Goal: Task Accomplishment & Management: Manage account settings

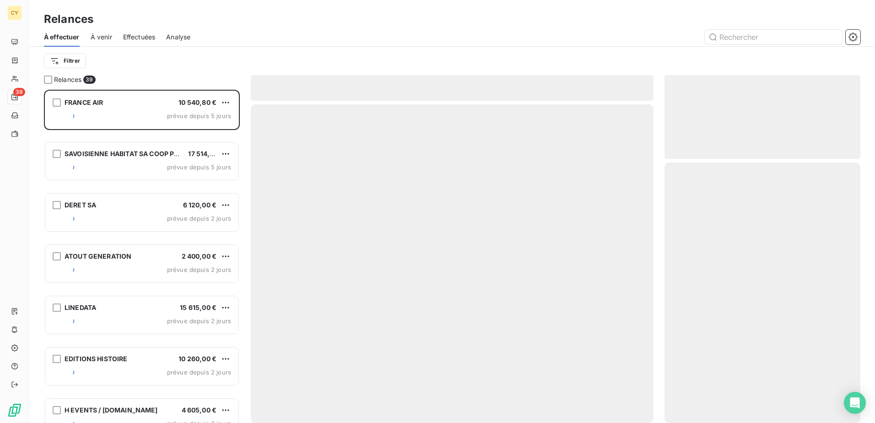
scroll to position [326, 189]
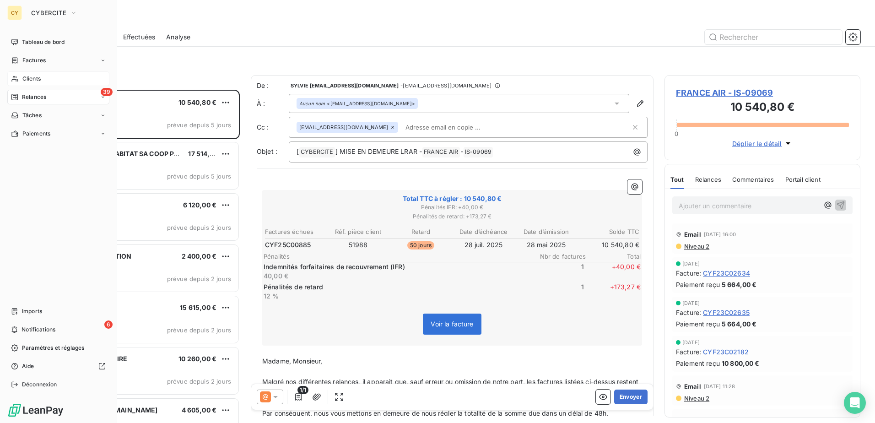
click at [30, 77] on span "Clients" at bounding box center [31, 79] width 18 height 8
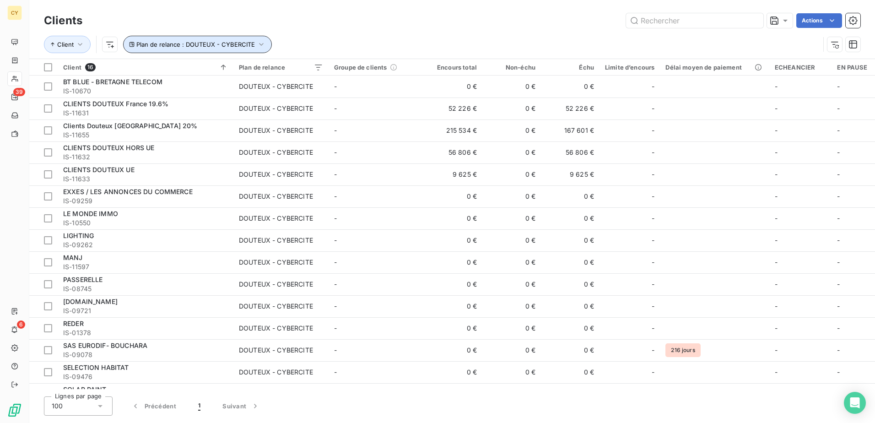
click at [254, 43] on button "Plan de relance : DOUTEUX - CYBERCITE" at bounding box center [197, 44] width 149 height 17
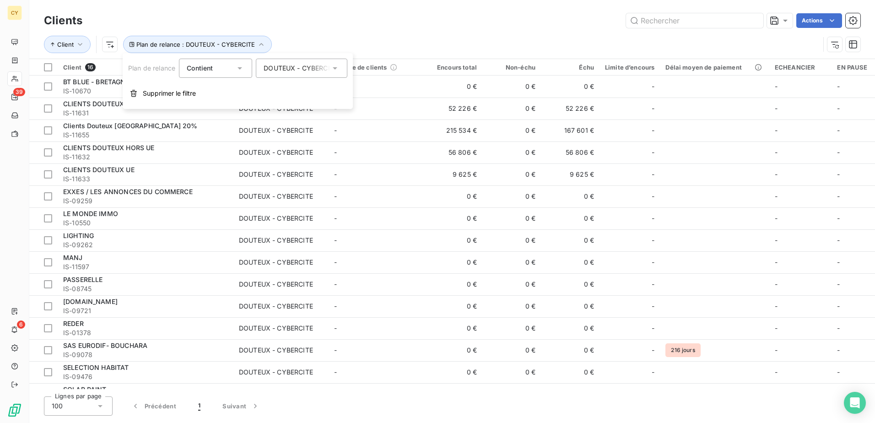
click at [332, 71] on icon at bounding box center [334, 68] width 9 height 9
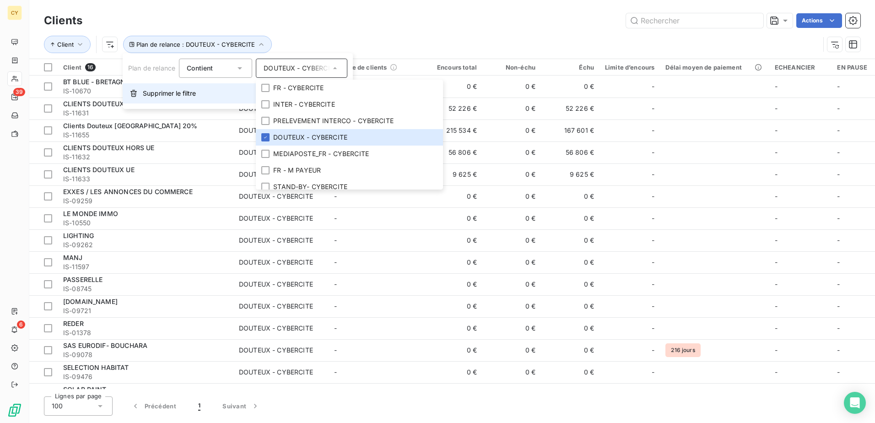
click at [182, 92] on span "Supprimer le filtre" at bounding box center [169, 93] width 53 height 9
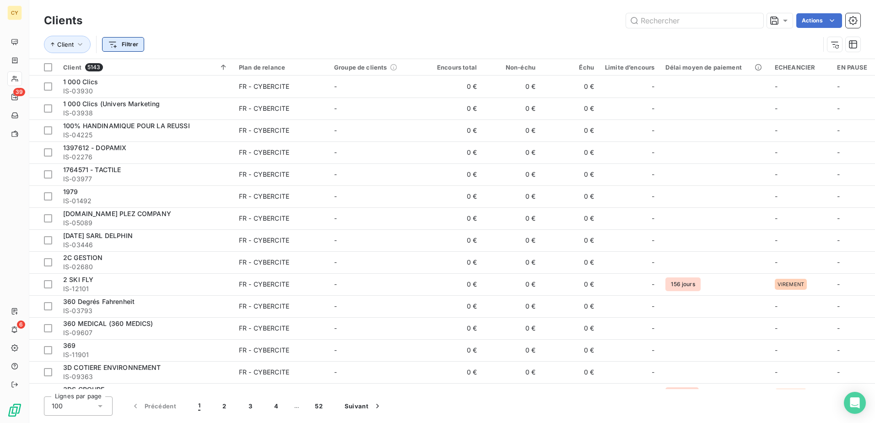
click at [132, 43] on html "CY 39 6 Clients Actions Client Filtrer Client 5143 Plan de relance Groupe de cl…" at bounding box center [437, 211] width 875 height 423
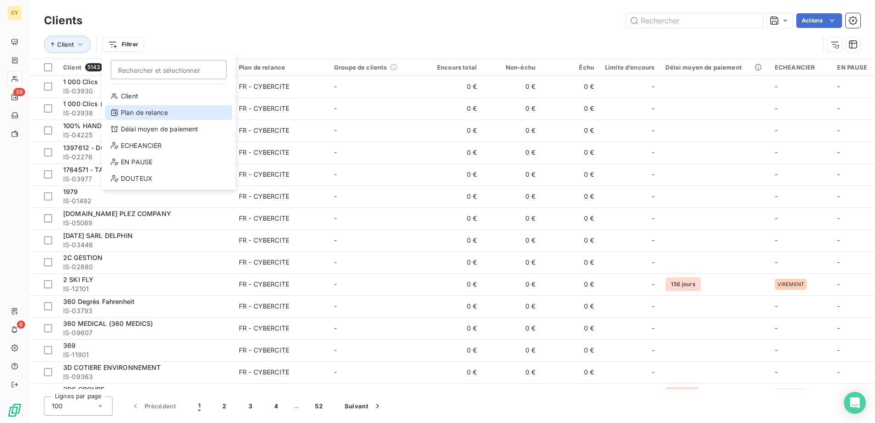
click at [141, 109] on div "Plan de relance" at bounding box center [168, 112] width 127 height 15
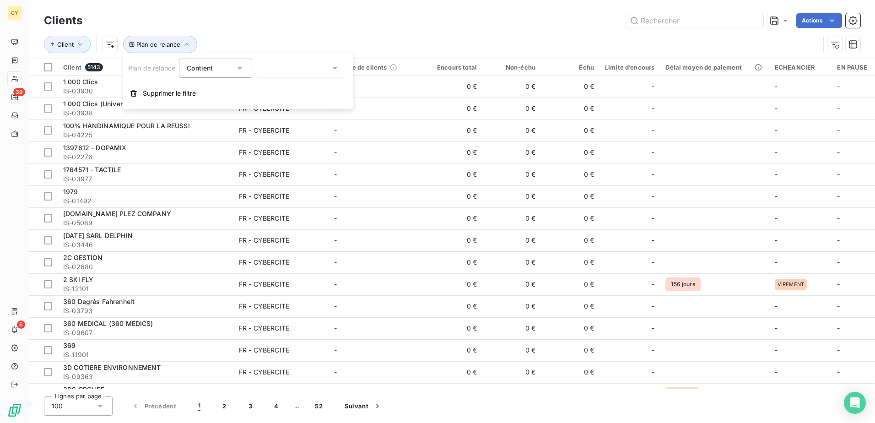
click at [274, 70] on div at bounding box center [301, 68] width 91 height 19
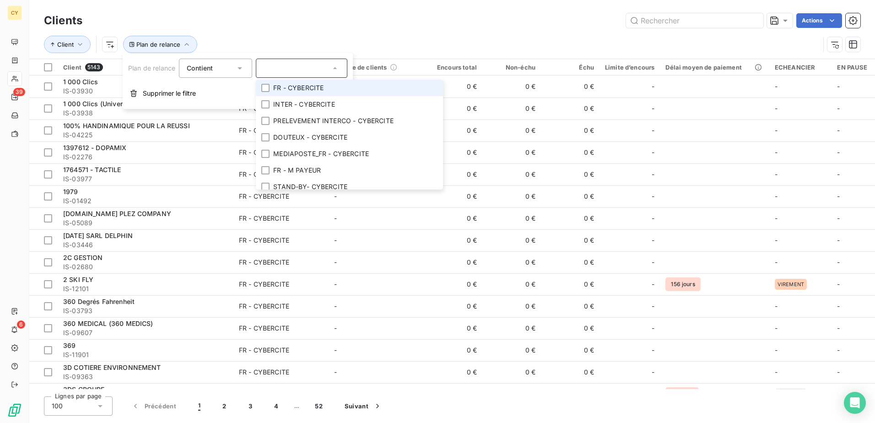
click at [288, 90] on span "FR - CYBERCITE" at bounding box center [298, 87] width 50 height 9
click at [698, 21] on input "text" at bounding box center [694, 20] width 137 height 15
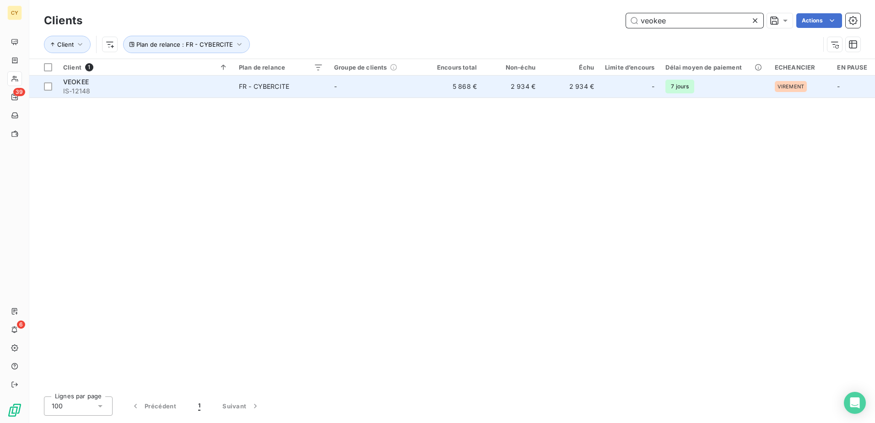
type input "veokee"
click at [306, 87] on span "FR - CYBERCITE" at bounding box center [281, 86] width 84 height 9
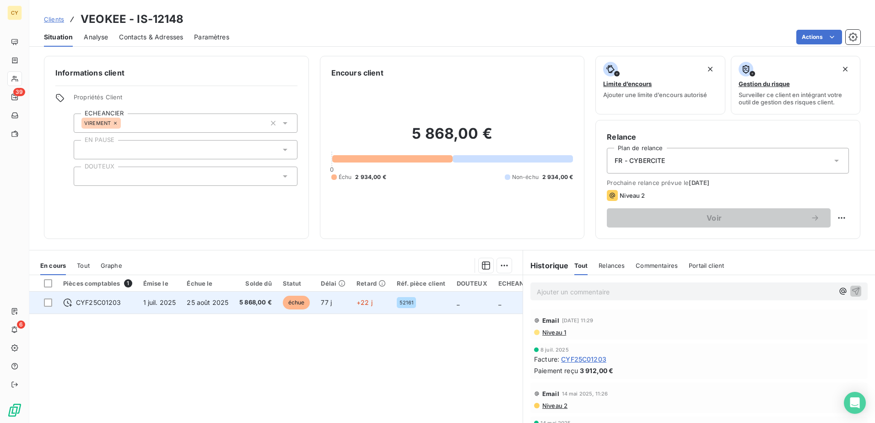
click at [113, 303] on span "CYF25C01203" at bounding box center [98, 302] width 45 height 9
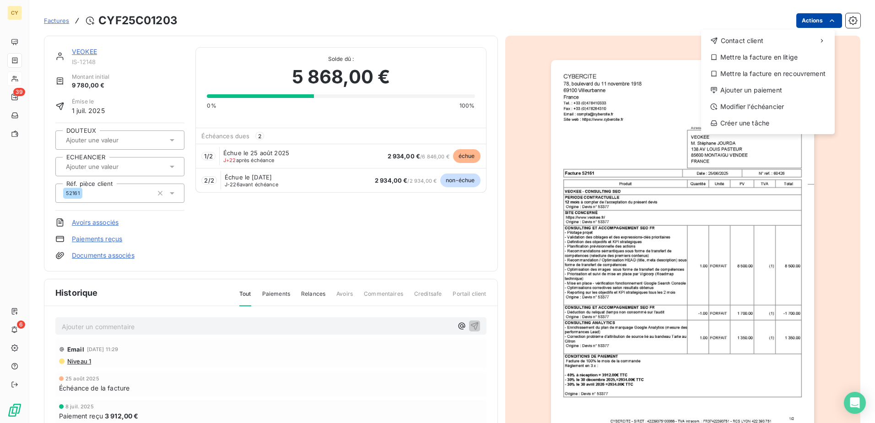
click at [804, 20] on html "CY 39 6 Factures CYF25C01203 Actions Contact client Mettre la facture en litige…" at bounding box center [437, 211] width 875 height 423
click at [743, 105] on div "Modifier l’échéancier" at bounding box center [767, 106] width 126 height 15
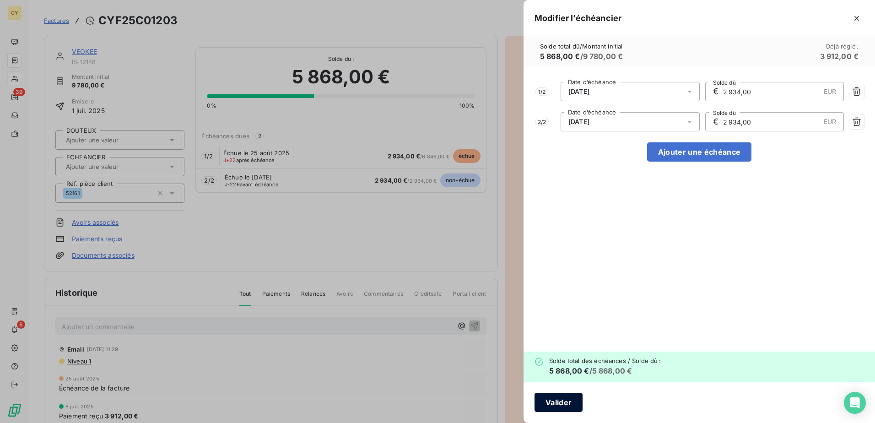
click at [562, 399] on button "Valider" at bounding box center [558, 401] width 48 height 19
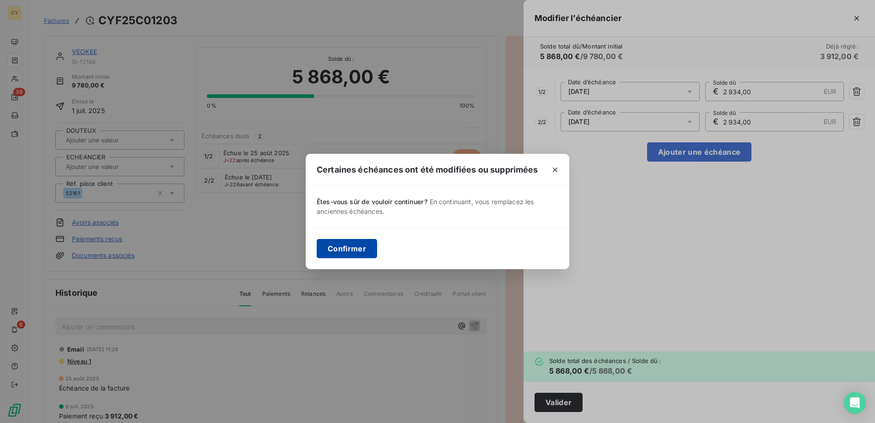
click at [353, 241] on button "Confirmer" at bounding box center [347, 248] width 60 height 19
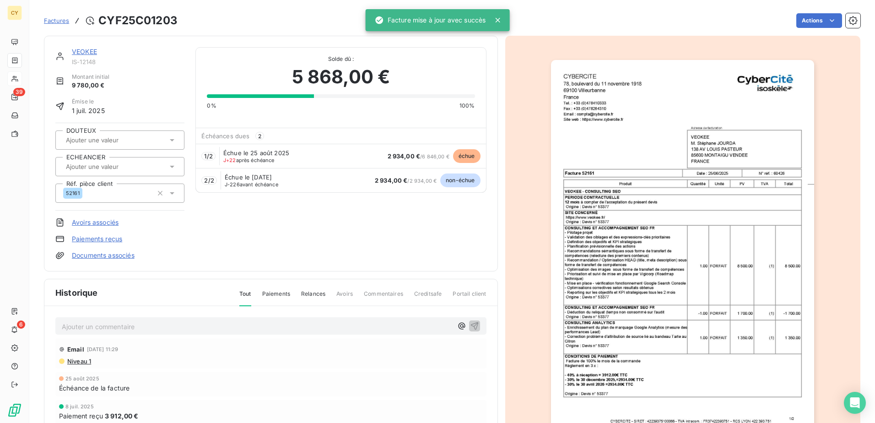
click at [633, 372] on img "button" at bounding box center [682, 246] width 263 height 372
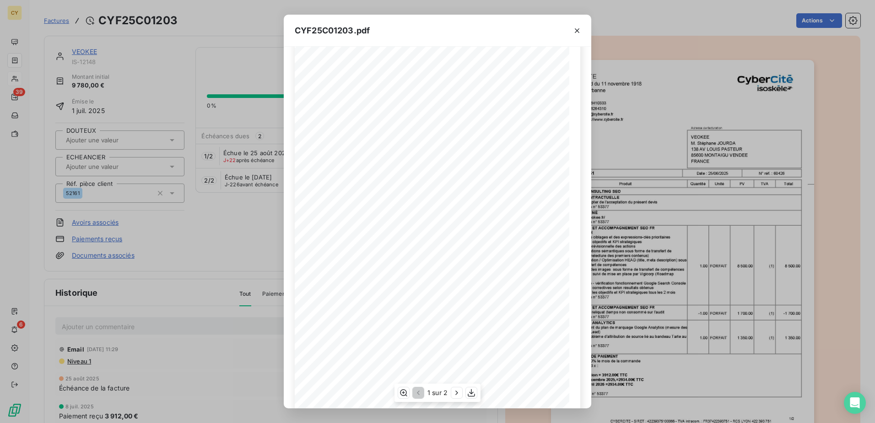
scroll to position [46, 0]
click at [572, 32] on icon "button" at bounding box center [576, 30] width 9 height 9
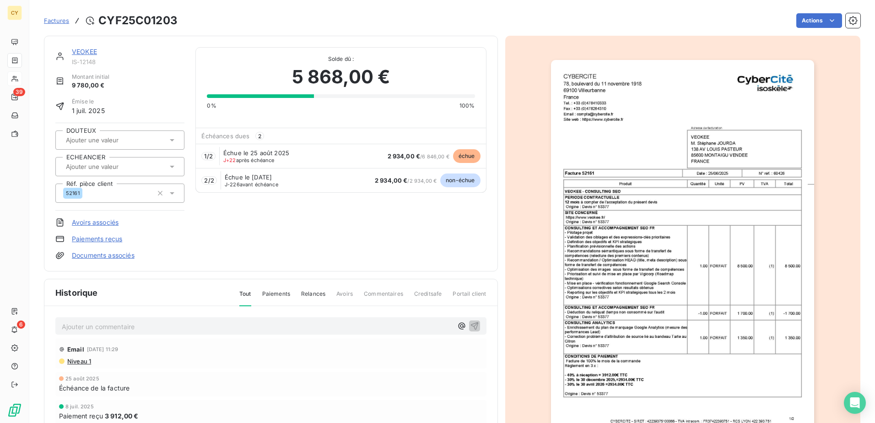
click at [788, 20] on div "Actions" at bounding box center [523, 20] width 671 height 15
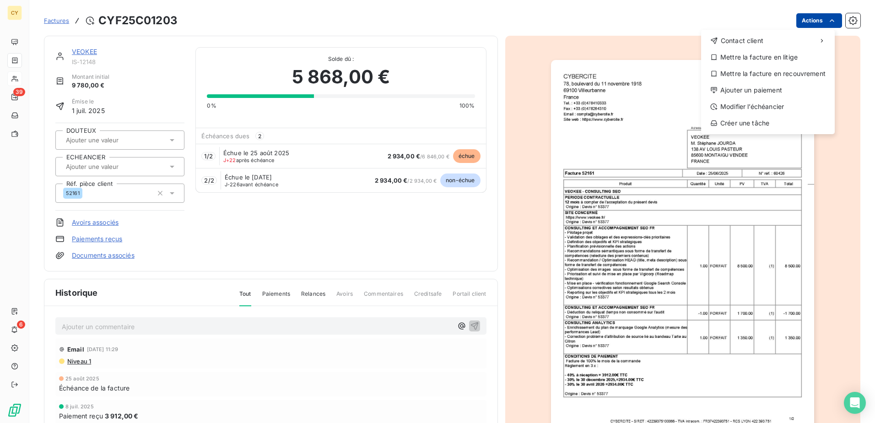
click at [797, 21] on html "CY 39 6 Factures CYF25C01203 Actions Contact client Mettre la facture en litige…" at bounding box center [437, 211] width 875 height 423
click at [730, 109] on div "Modifier l’échéancier" at bounding box center [767, 106] width 126 height 15
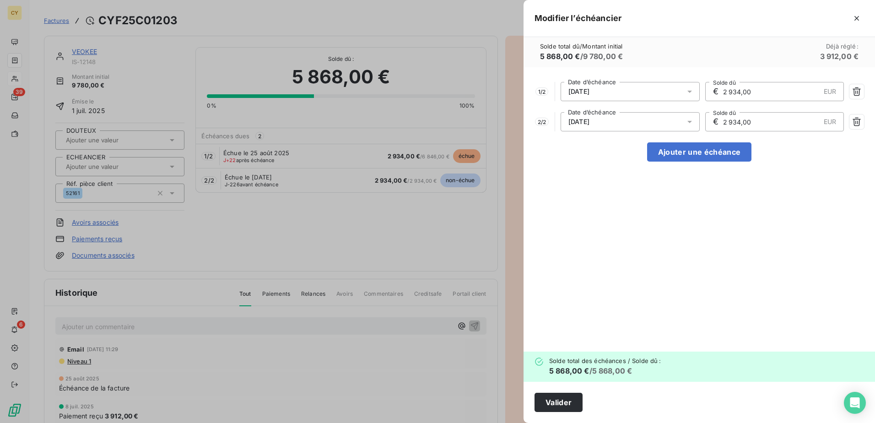
click at [690, 94] on icon at bounding box center [689, 91] width 9 height 9
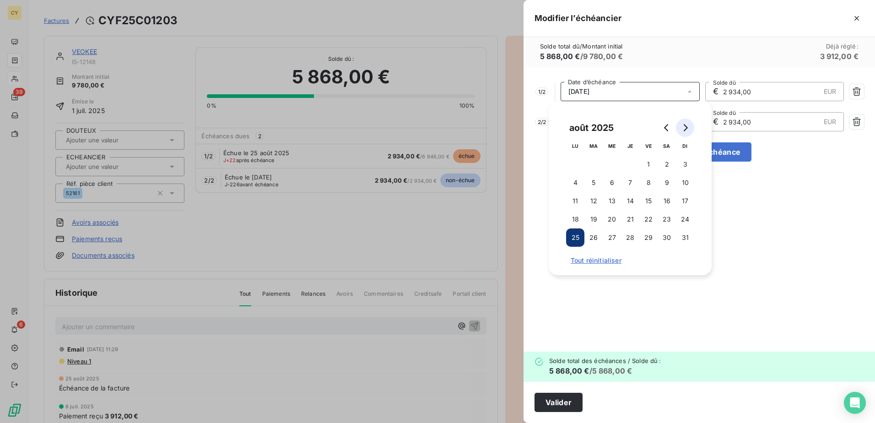
click at [683, 128] on icon "Go to next month" at bounding box center [684, 127] width 7 height 7
click at [630, 222] on button "25" at bounding box center [630, 219] width 18 height 18
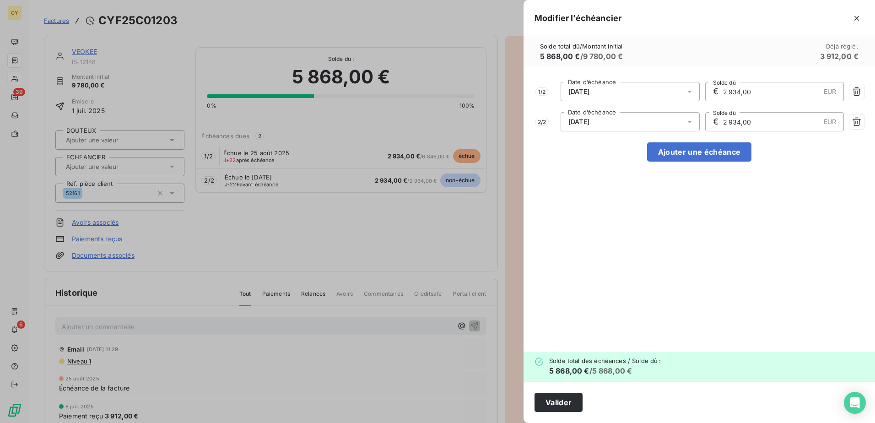
click at [742, 219] on div "1 / 2 [DATE] Date d’échéance € 2 934,00 EUR Solde dû 2 / 2 [DATE] Date d’échéan…" at bounding box center [698, 209] width 351 height 284
click at [687, 92] on icon at bounding box center [689, 91] width 9 height 9
click at [558, 405] on button "Valider" at bounding box center [558, 401] width 48 height 19
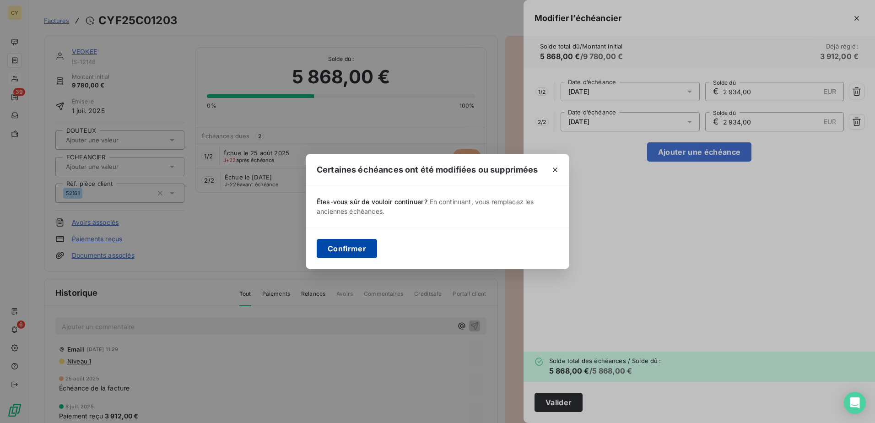
click at [327, 252] on button "Confirmer" at bounding box center [347, 248] width 60 height 19
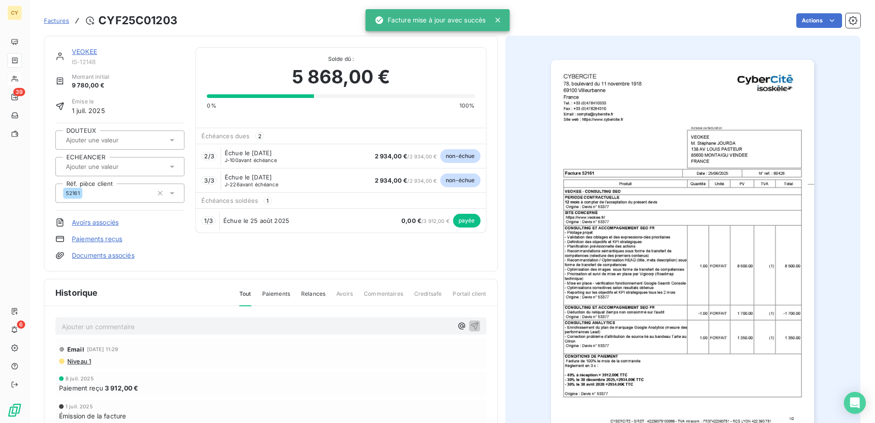
click at [636, 289] on img "button" at bounding box center [682, 246] width 263 height 372
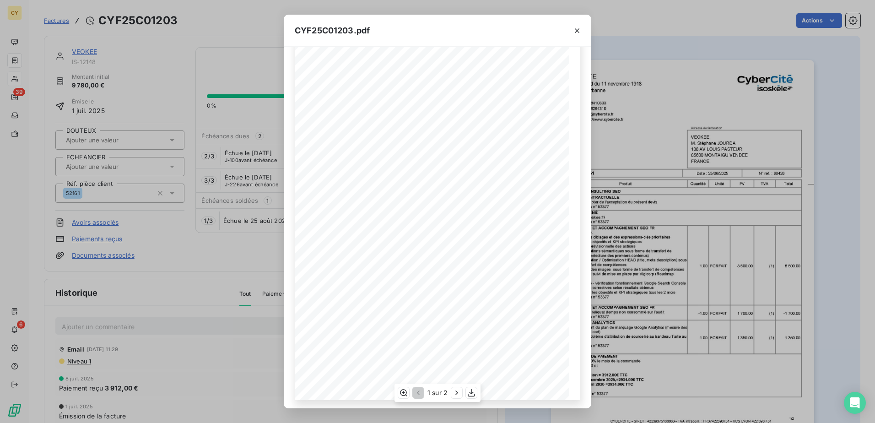
scroll to position [48, 0]
click at [576, 31] on icon "button" at bounding box center [576, 30] width 5 height 5
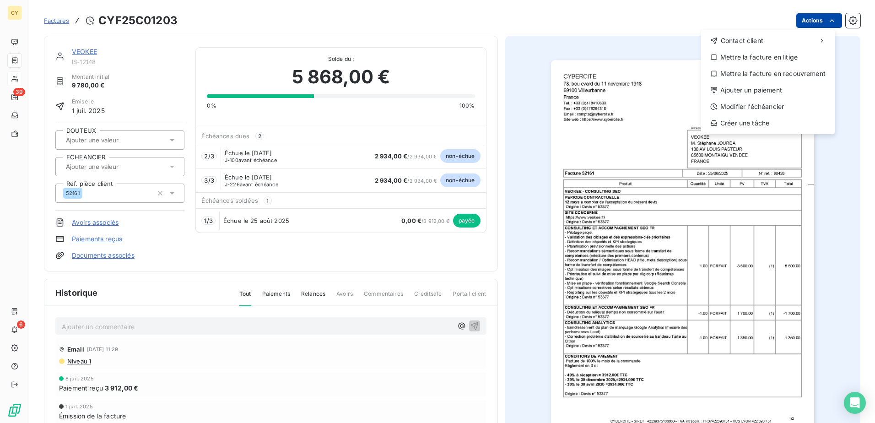
click at [805, 24] on html "CY 39 6 Factures CYF25C01203 Actions Contact client Mettre la facture en litige…" at bounding box center [437, 211] width 875 height 423
click at [763, 104] on div "Modifier l’échéancier" at bounding box center [767, 106] width 126 height 15
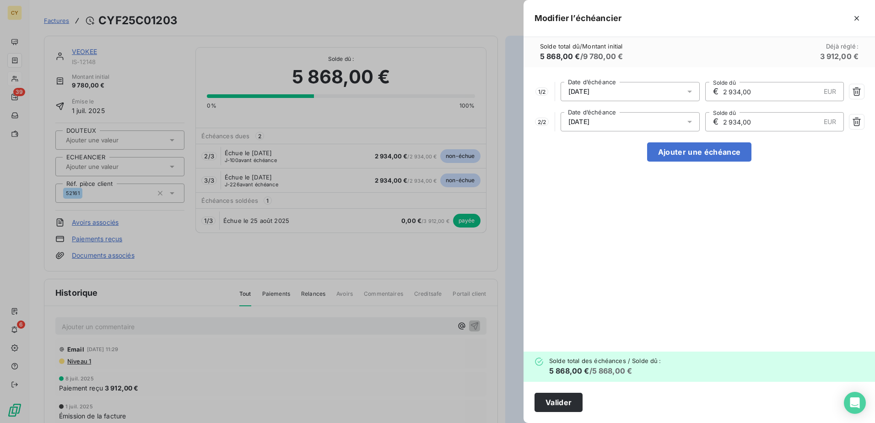
click at [688, 88] on icon at bounding box center [689, 91] width 9 height 9
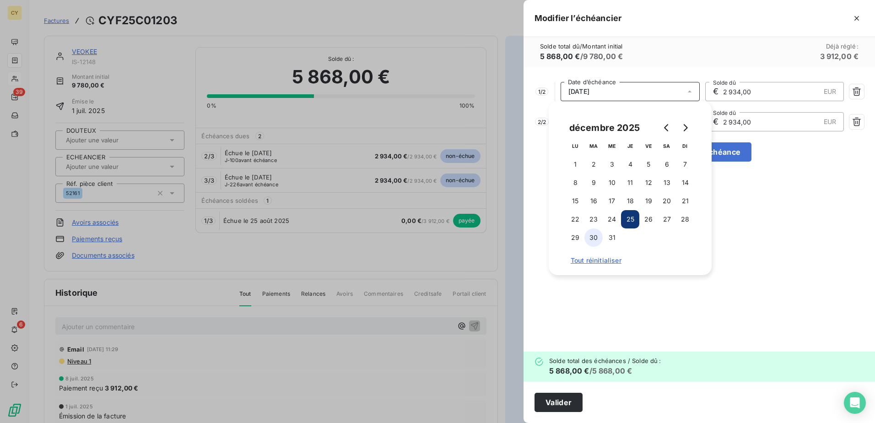
click at [597, 235] on button "30" at bounding box center [593, 237] width 18 height 18
click at [759, 236] on div "1 / 2 [DATE] Date d’échéance € 2 934,00 EUR Solde dû 2 / 2 [DATE] Date d’échéan…" at bounding box center [698, 209] width 351 height 284
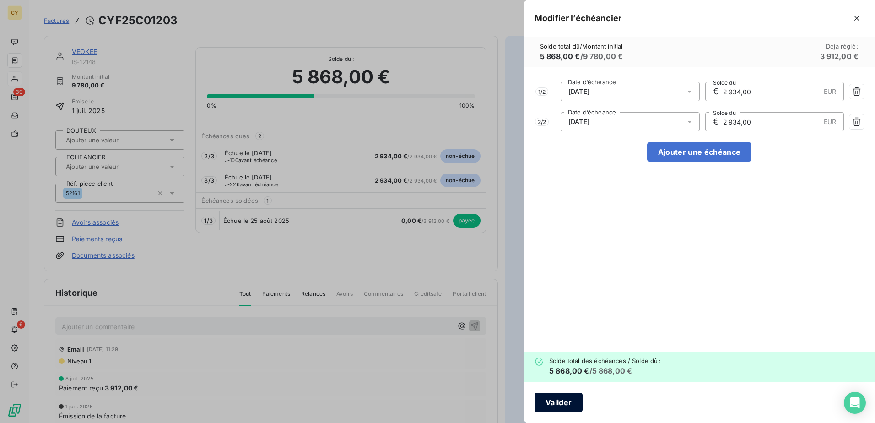
click at [568, 400] on button "Valider" at bounding box center [558, 401] width 48 height 19
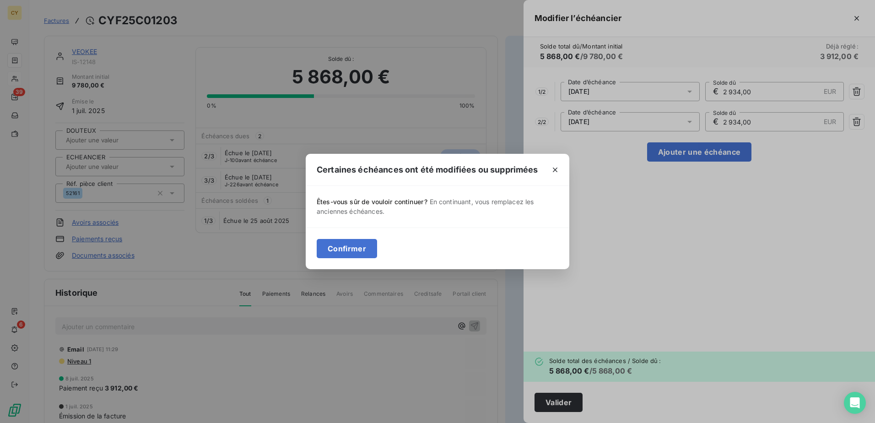
drag, startPoint x: 337, startPoint y: 244, endPoint x: 532, endPoint y: 239, distance: 195.4
click at [337, 243] on button "Confirmer" at bounding box center [347, 248] width 60 height 19
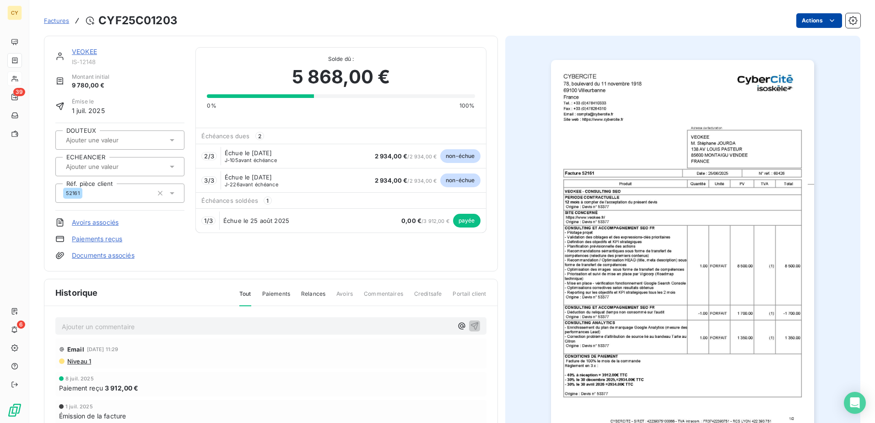
click at [807, 21] on html "CY 39 6 Factures CYF25C01203 Actions VEOKEE IS-12148 Montant initial 9 780,00 €…" at bounding box center [437, 211] width 875 height 423
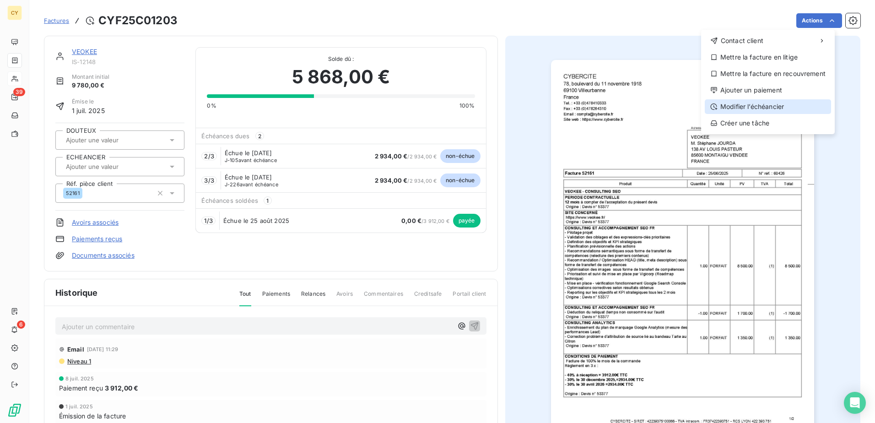
click at [770, 102] on div "Modifier l’échéancier" at bounding box center [767, 106] width 126 height 15
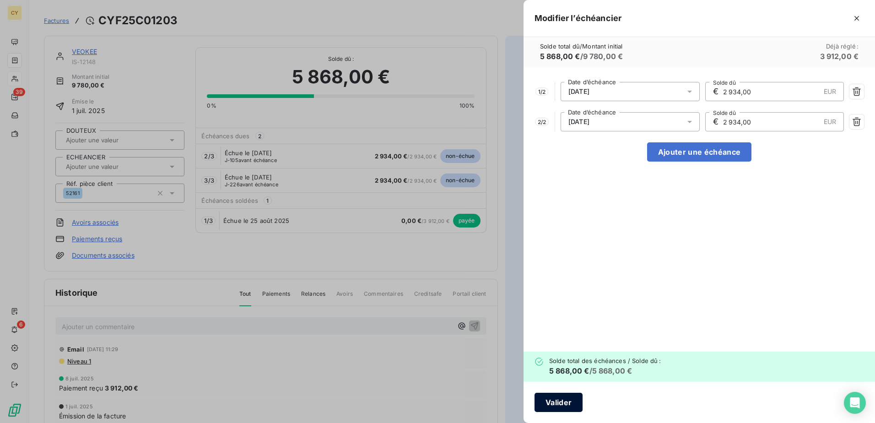
click at [552, 400] on button "Valider" at bounding box center [558, 401] width 48 height 19
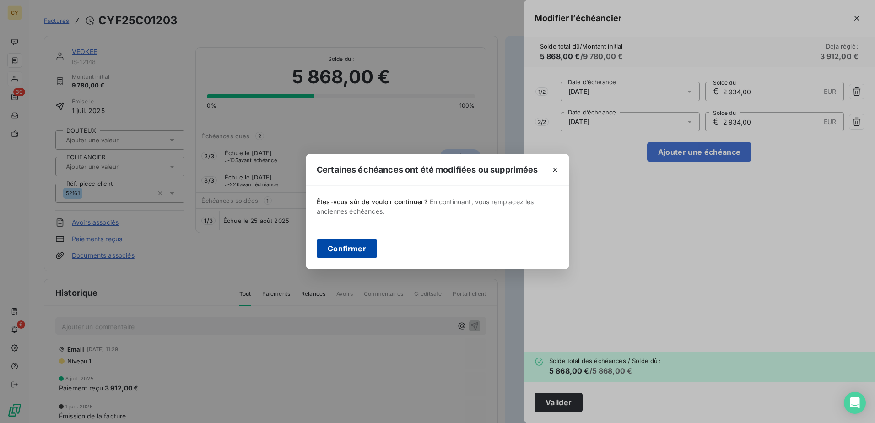
click at [360, 252] on button "Confirmer" at bounding box center [347, 248] width 60 height 19
